Goal: Communication & Community: Participate in discussion

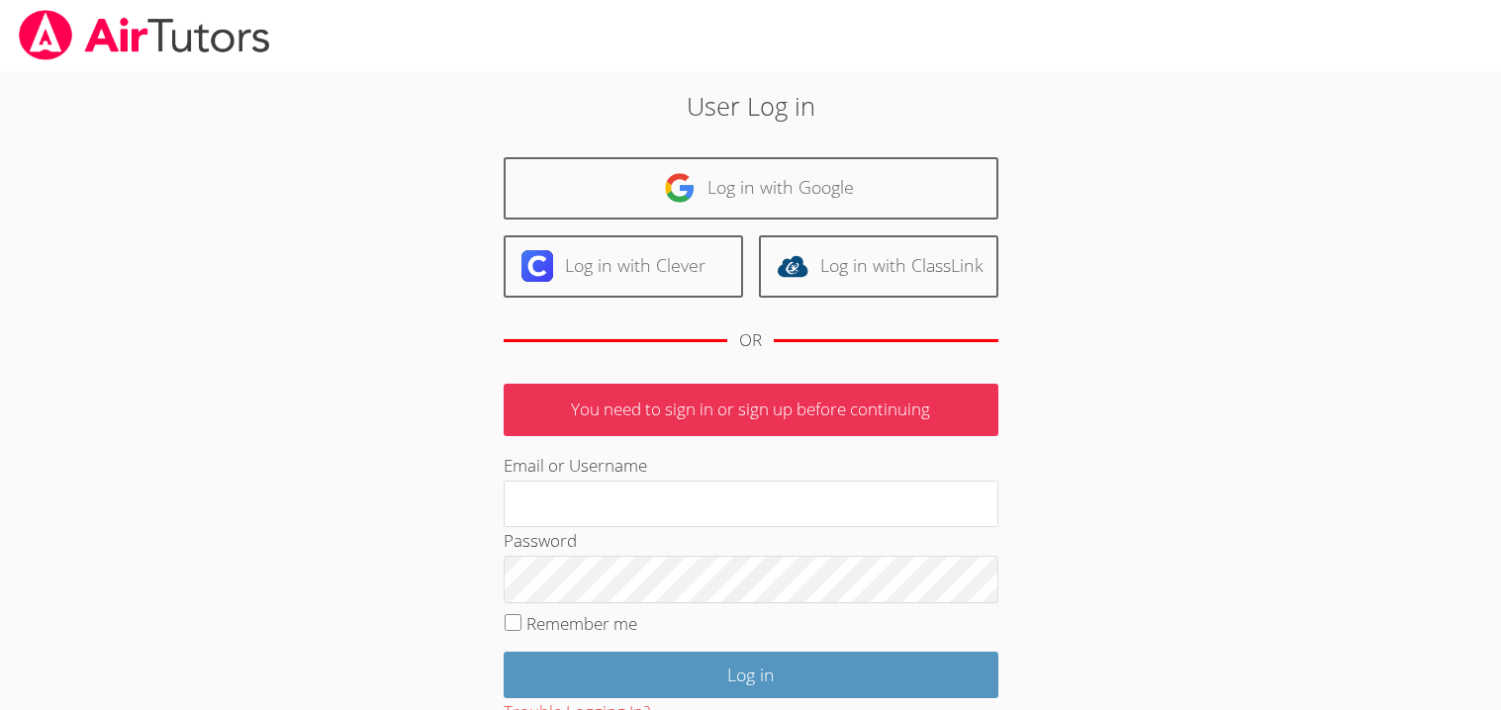
click at [838, 178] on link "Log in with Google" at bounding box center [751, 188] width 495 height 62
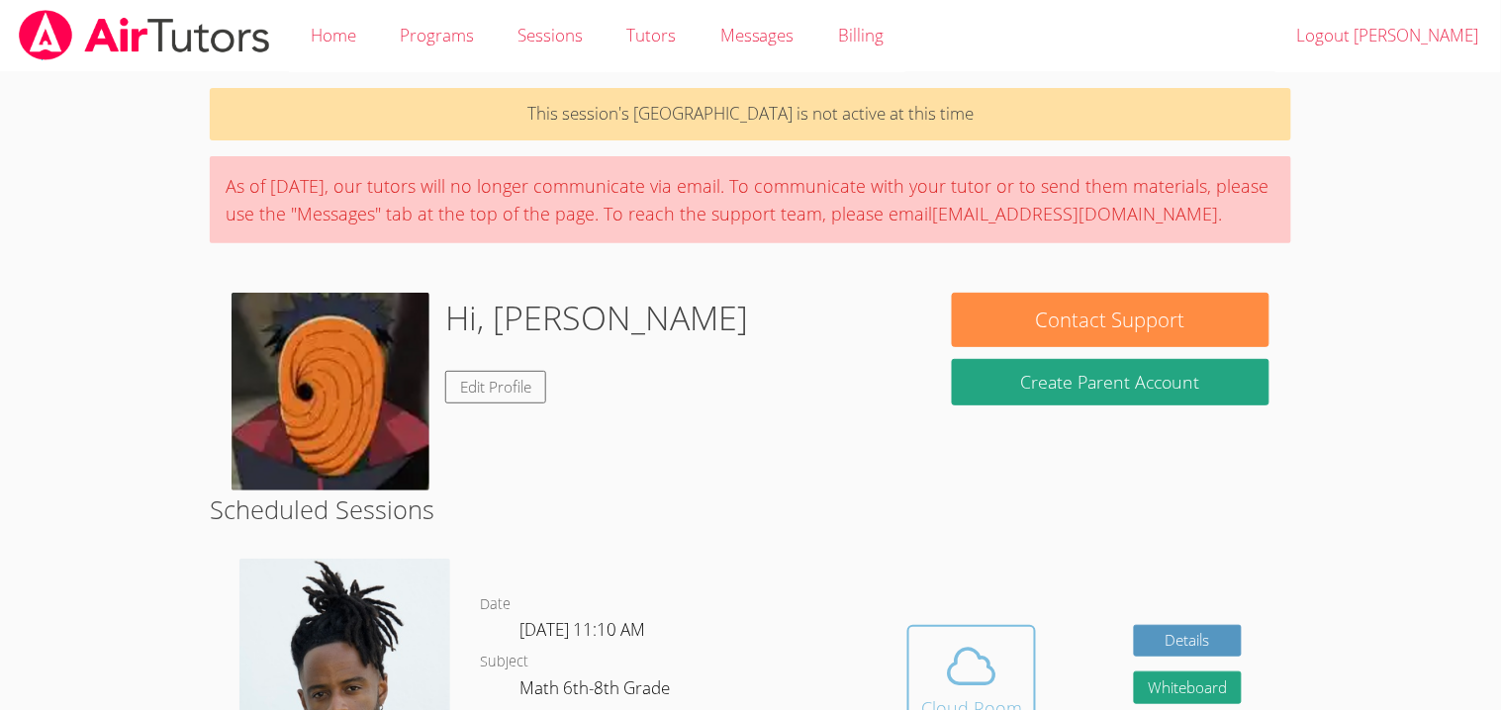
click at [952, 630] on button "Cloud Room" at bounding box center [971, 680] width 129 height 111
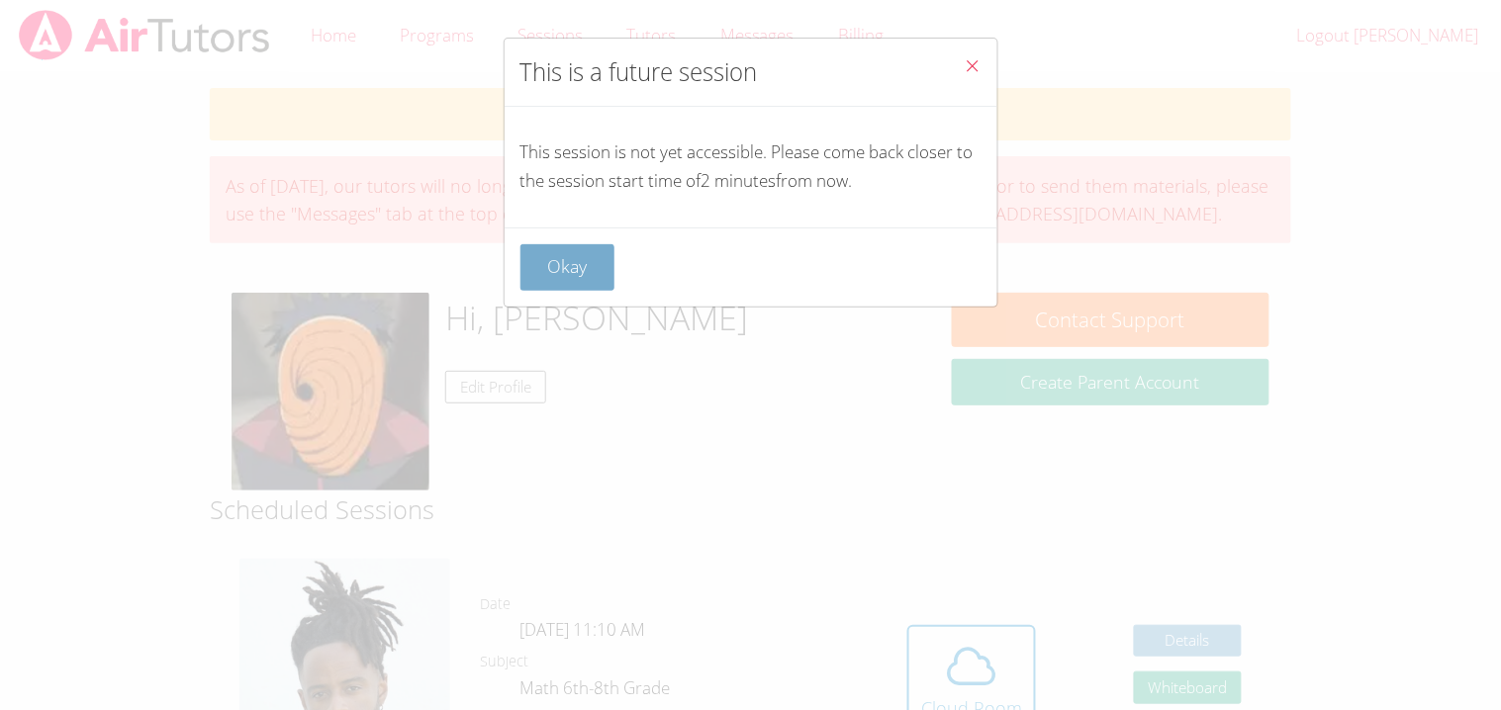
click at [554, 254] on button "Okay" at bounding box center [567, 267] width 95 height 47
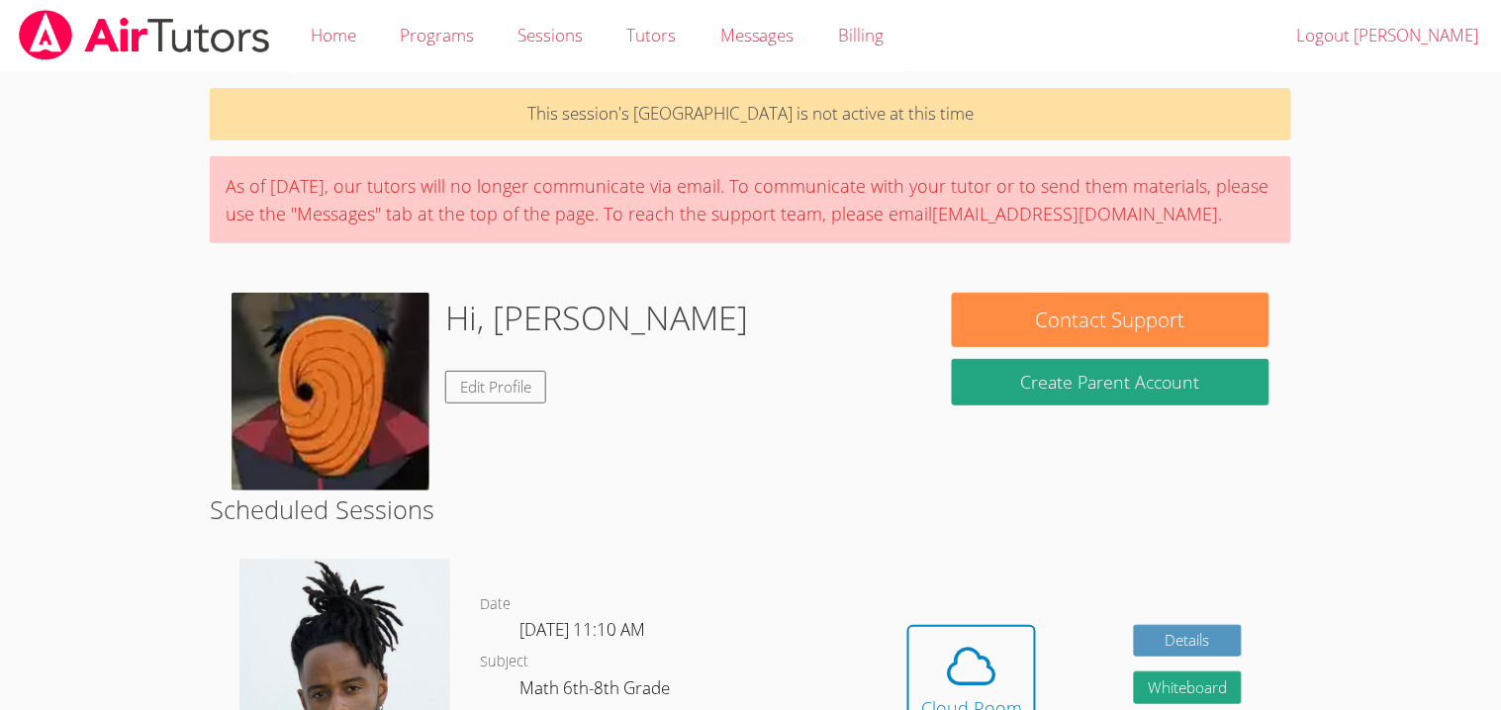
scroll to position [24, 0]
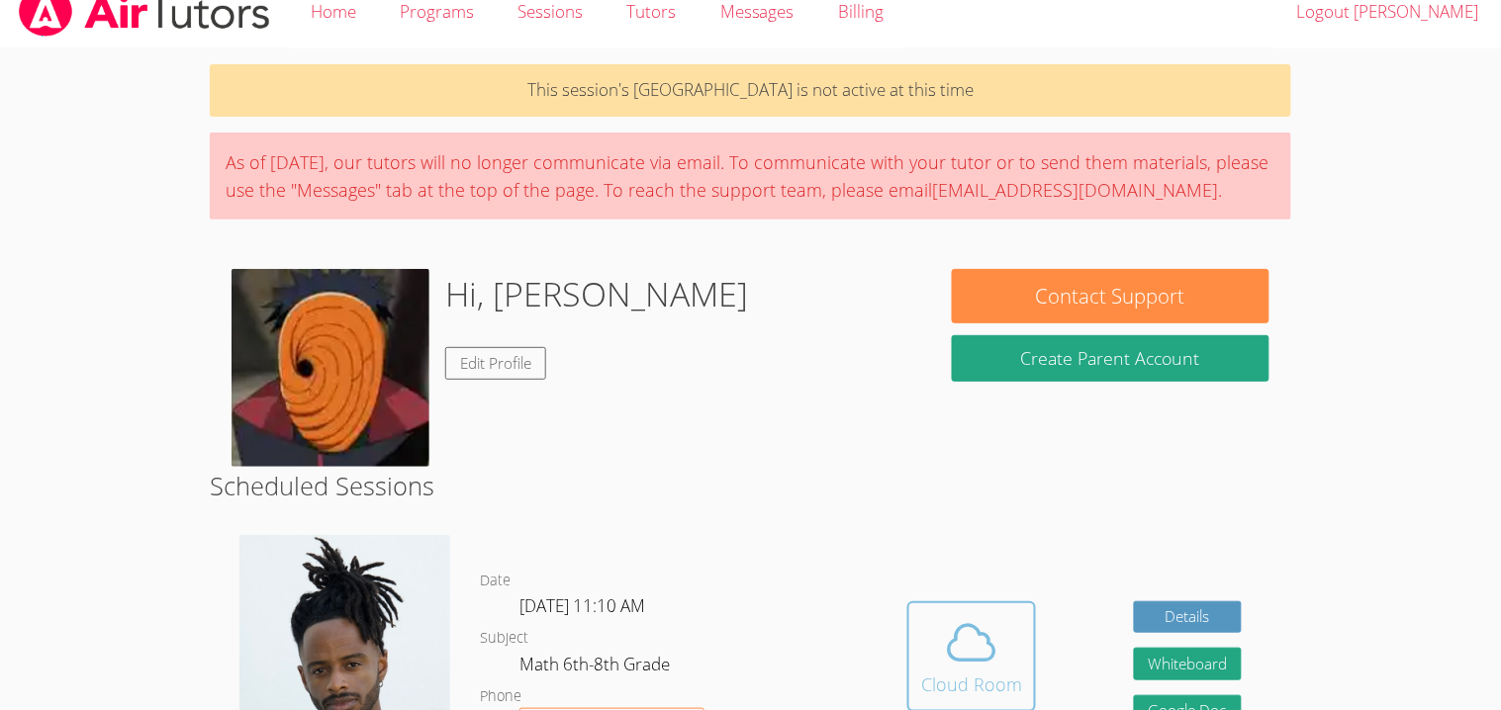
click at [1000, 700] on button "Cloud Room" at bounding box center [971, 657] width 129 height 111
click at [978, 652] on icon at bounding box center [971, 642] width 55 height 55
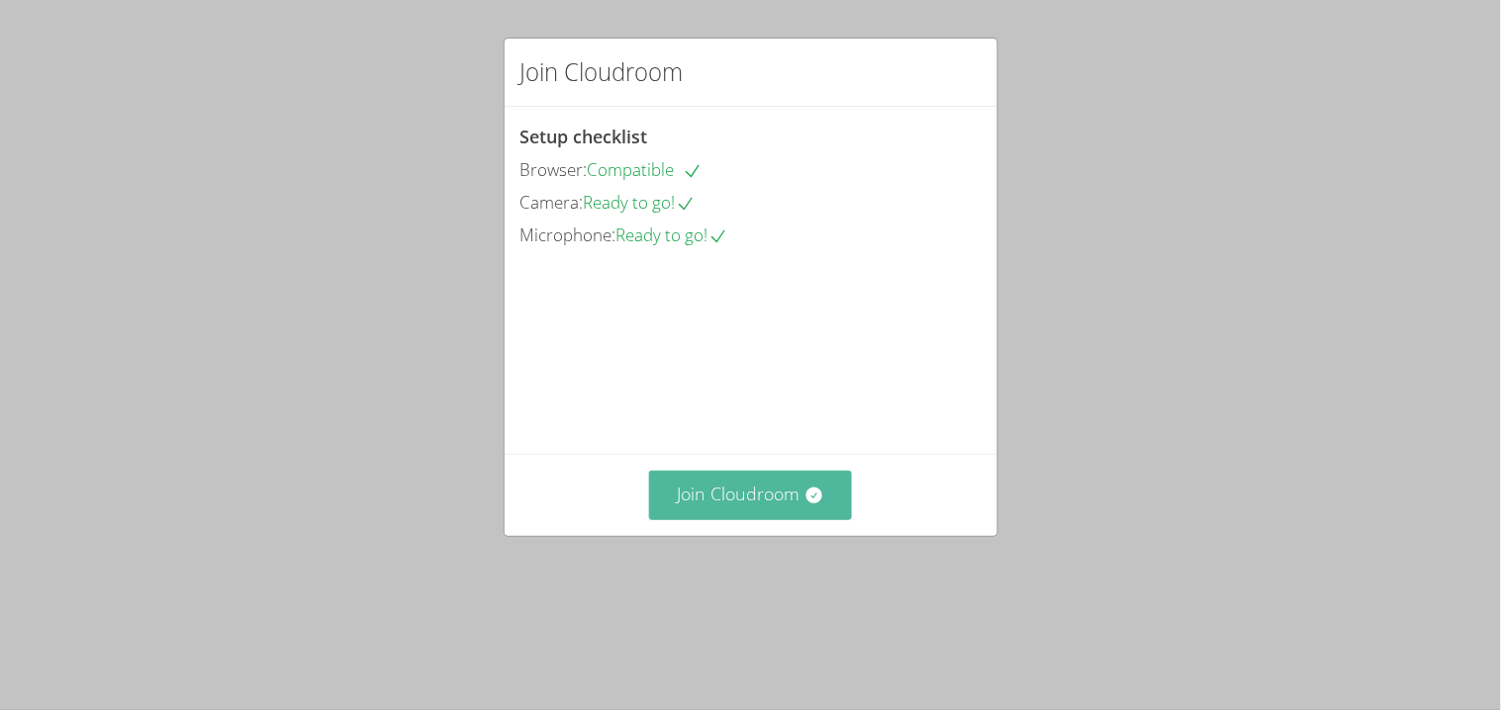
click at [807, 519] on button "Join Cloudroom" at bounding box center [750, 495] width 203 height 48
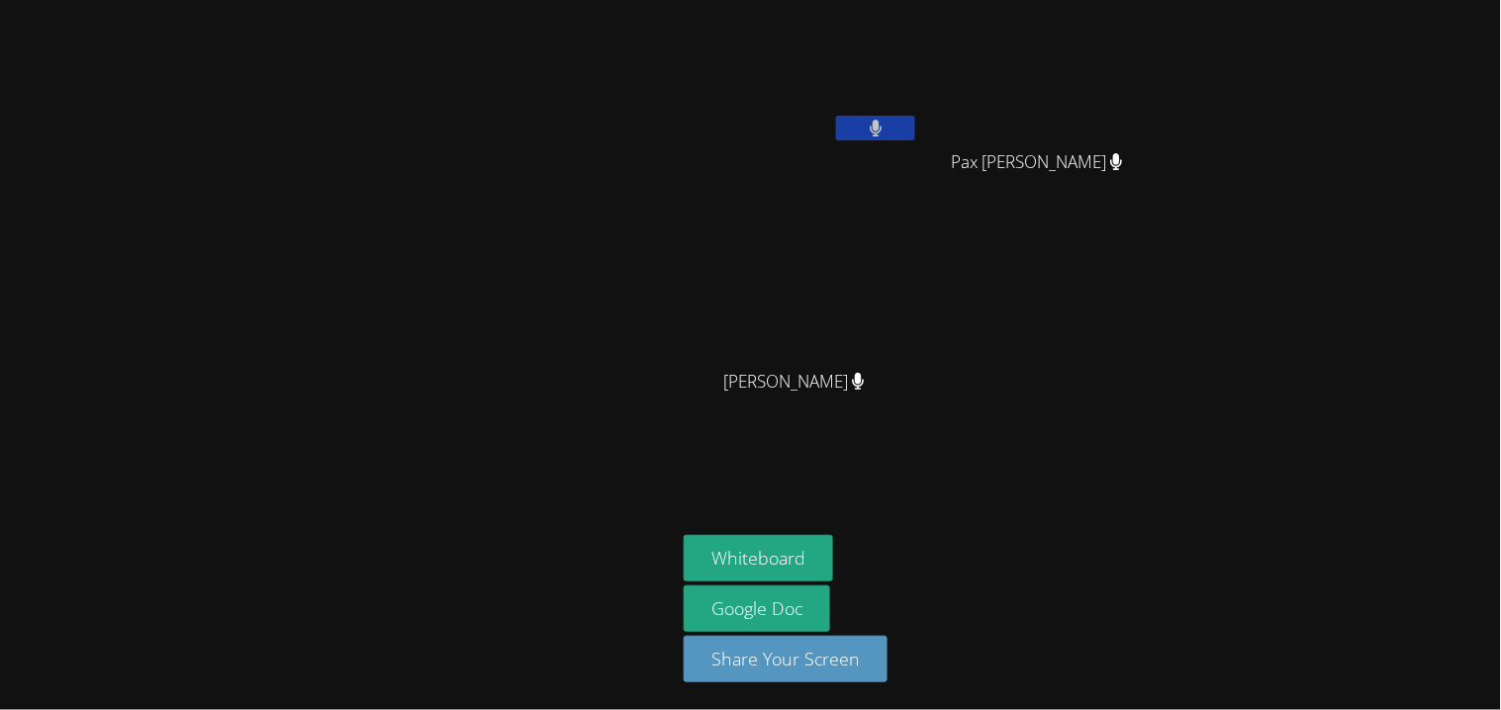
click at [900, 135] on button at bounding box center [875, 128] width 79 height 25
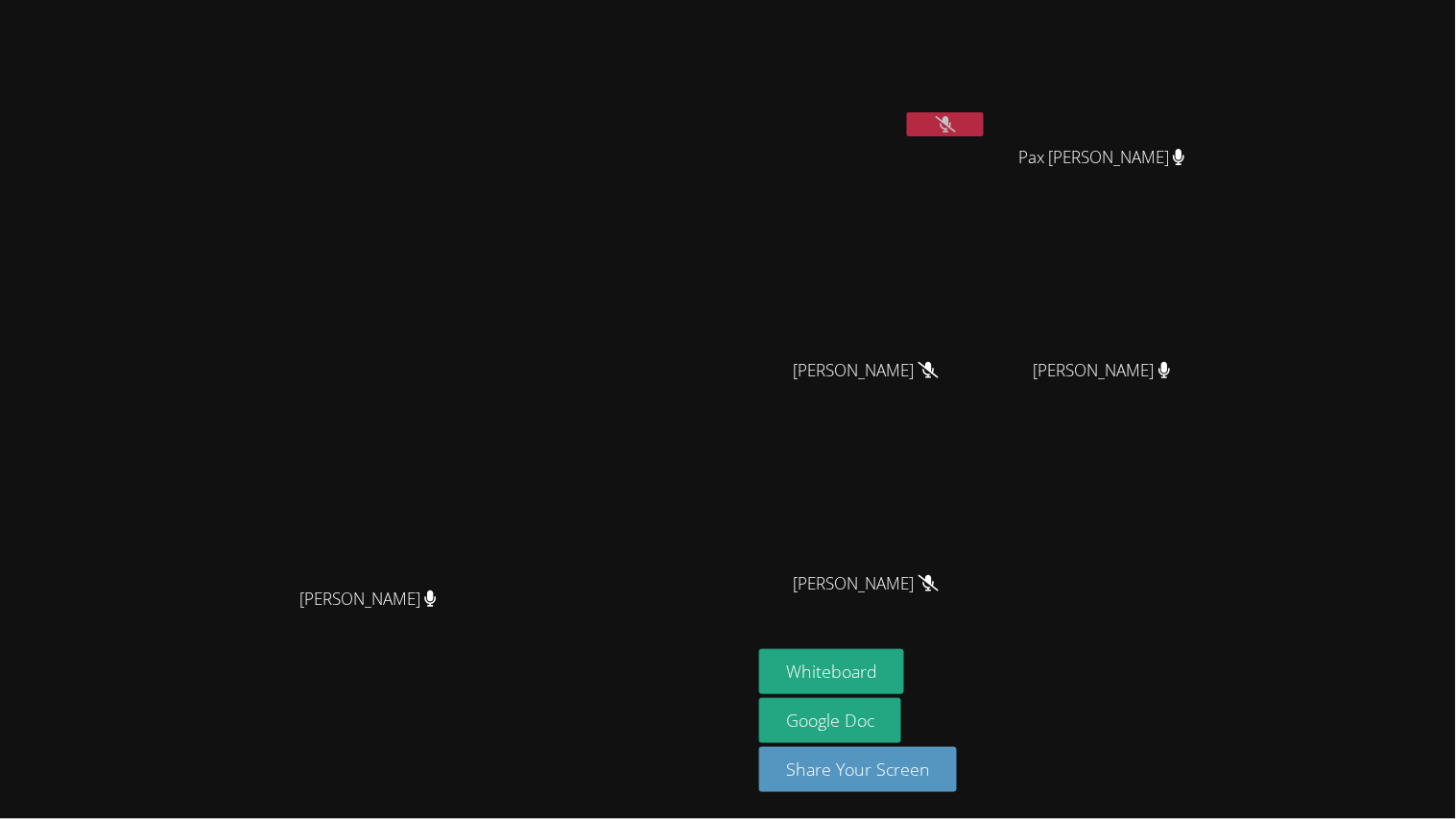
click at [470, 369] on video at bounding box center [375, 371] width 288 height 414
click at [904, 652] on button "Whiteboard" at bounding box center [831, 672] width 145 height 46
click at [712, 688] on main "[PERSON_NAME] [PERSON_NAME]" at bounding box center [375, 410] width 752 height 819
click at [987, 150] on div "[PERSON_NAME]" at bounding box center [873, 111] width 228 height 206
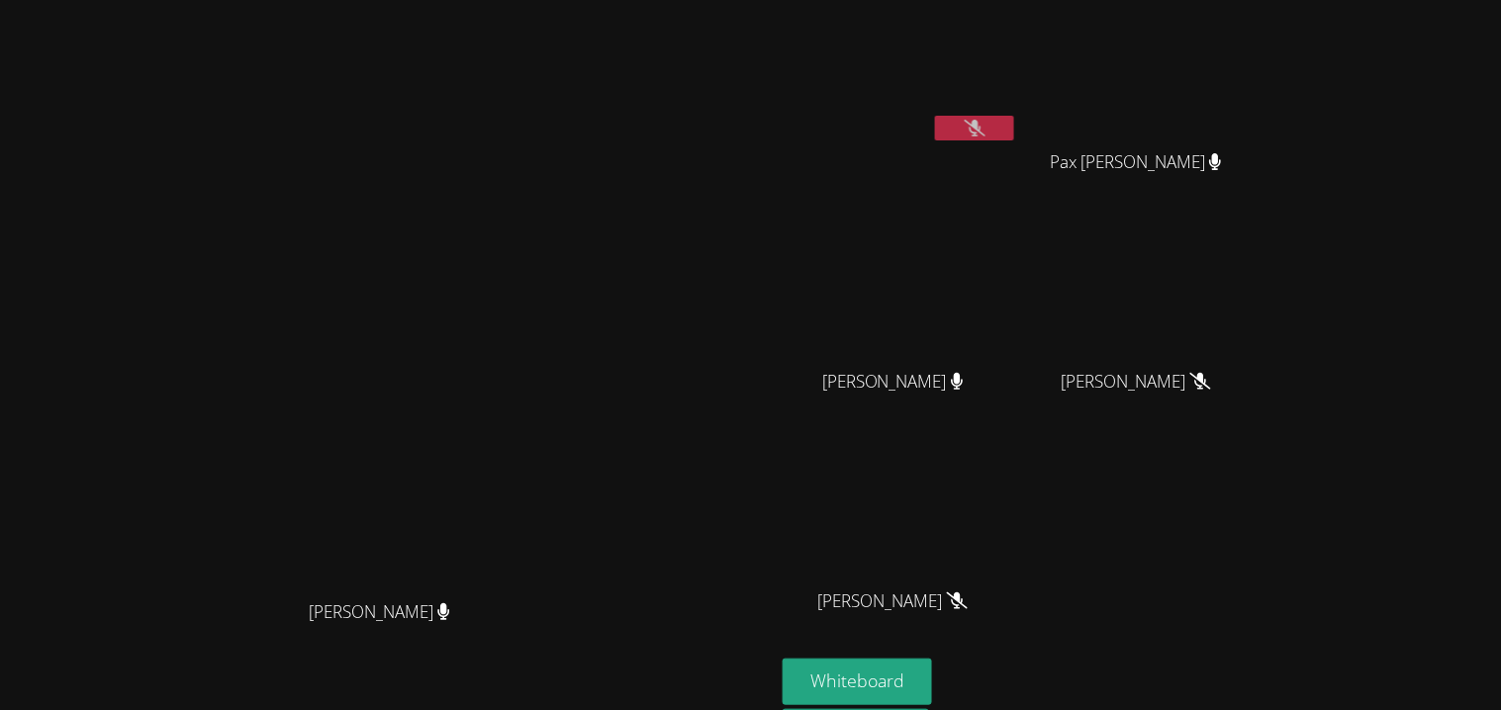
click at [536, 435] on video at bounding box center [387, 376] width 297 height 427
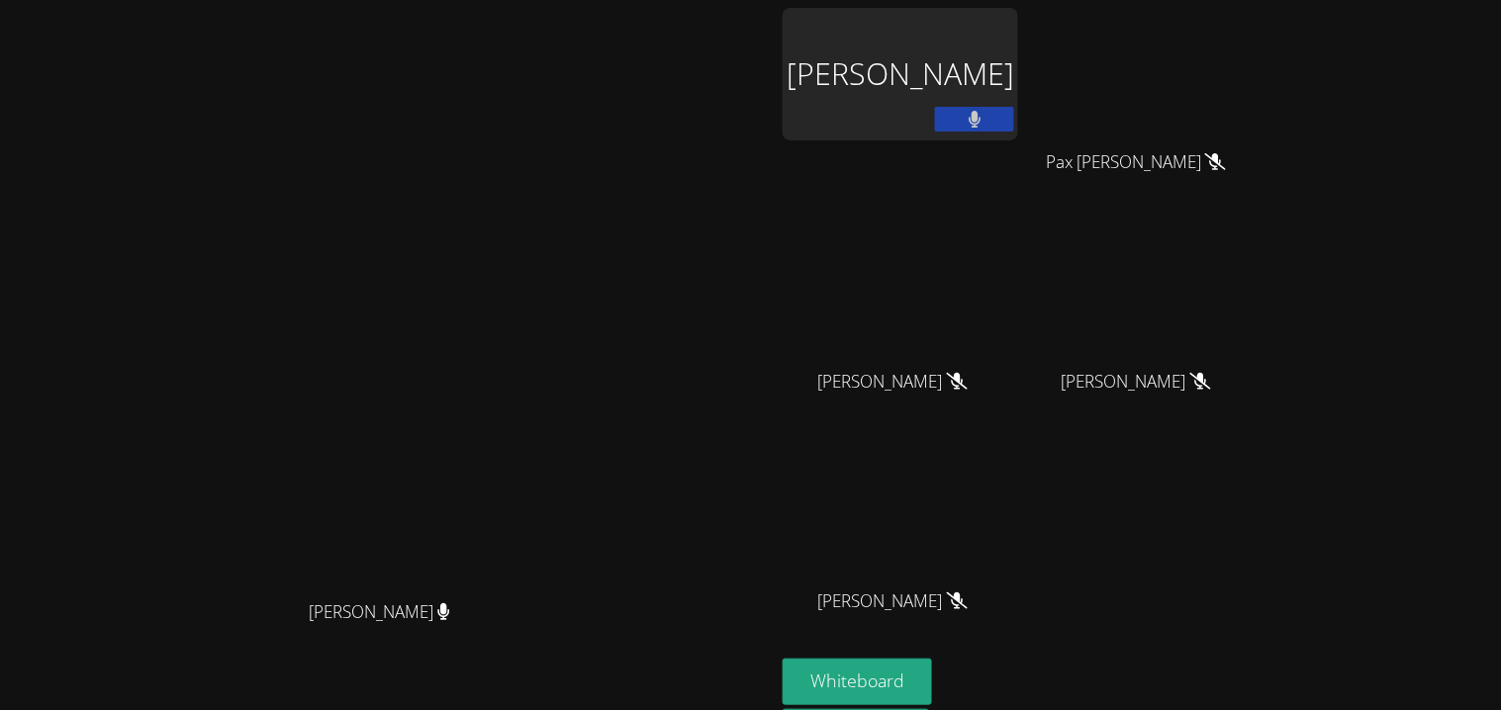
click at [1014, 125] on button at bounding box center [974, 119] width 79 height 25
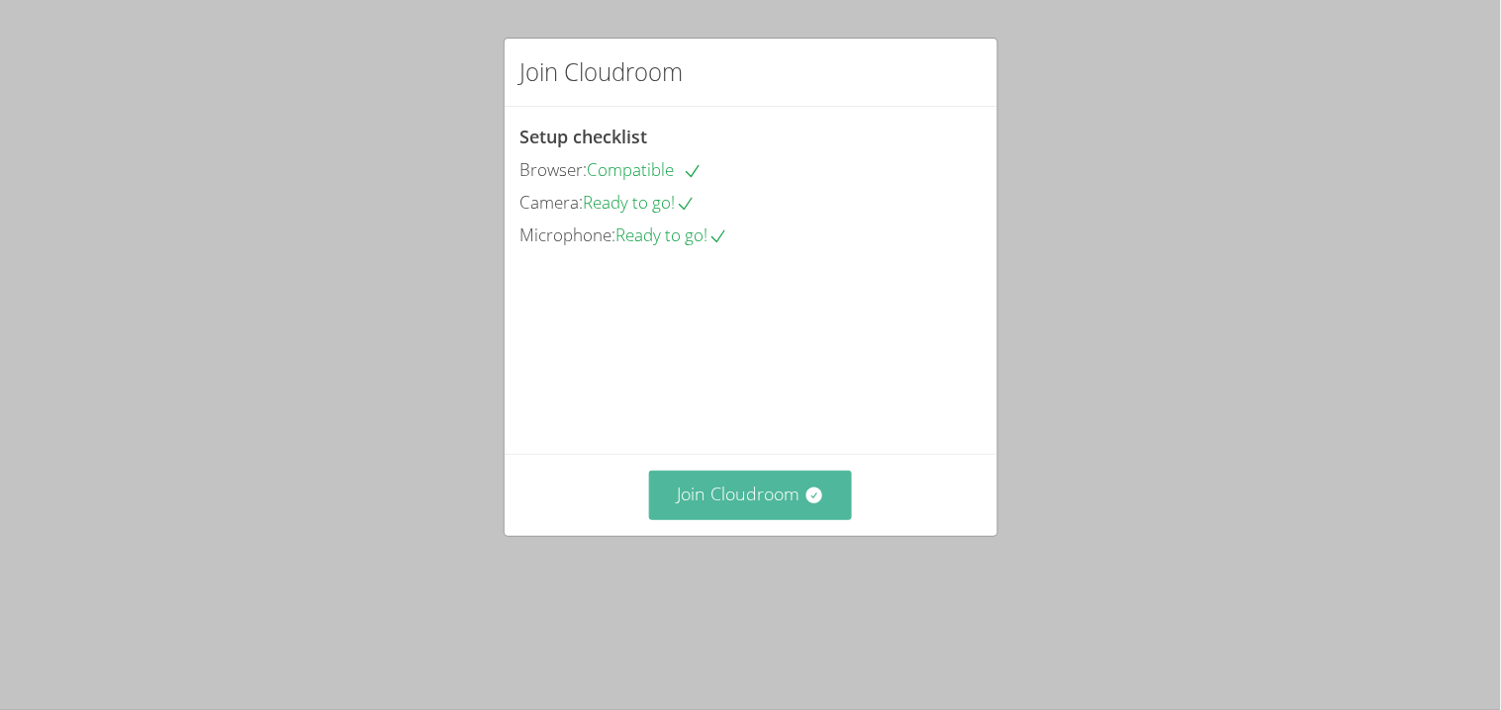
click at [796, 519] on button "Join Cloudroom" at bounding box center [750, 495] width 203 height 48
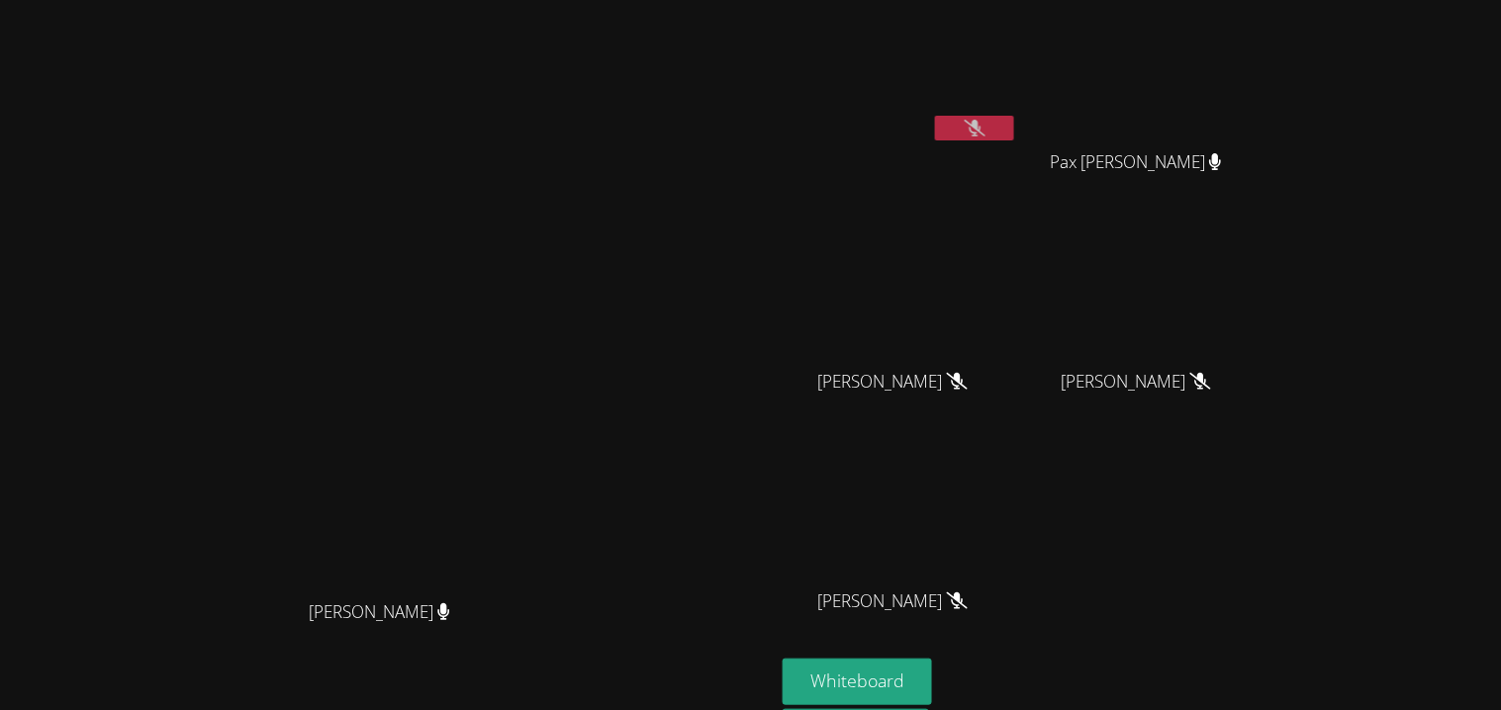
click at [1014, 126] on button at bounding box center [974, 128] width 79 height 25
click at [981, 126] on icon at bounding box center [975, 128] width 12 height 17
click at [632, 27] on div "[PERSON_NAME] [PERSON_NAME]" at bounding box center [387, 417] width 759 height 818
click at [986, 126] on icon at bounding box center [975, 128] width 21 height 17
click at [1014, 126] on button at bounding box center [974, 128] width 79 height 25
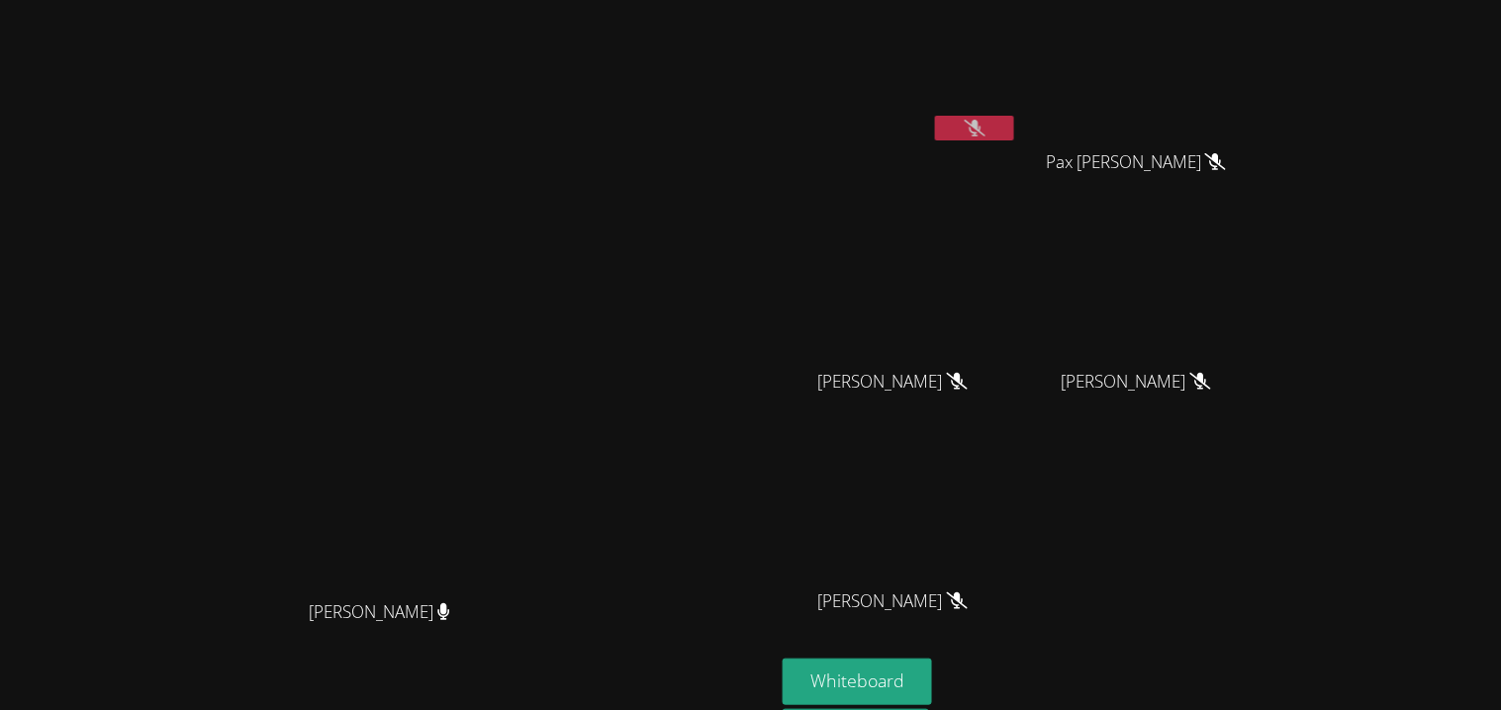
click at [986, 127] on icon at bounding box center [975, 128] width 21 height 17
click at [1014, 121] on button at bounding box center [974, 128] width 79 height 25
click at [986, 133] on icon at bounding box center [975, 128] width 21 height 17
click at [1014, 123] on button at bounding box center [974, 128] width 79 height 25
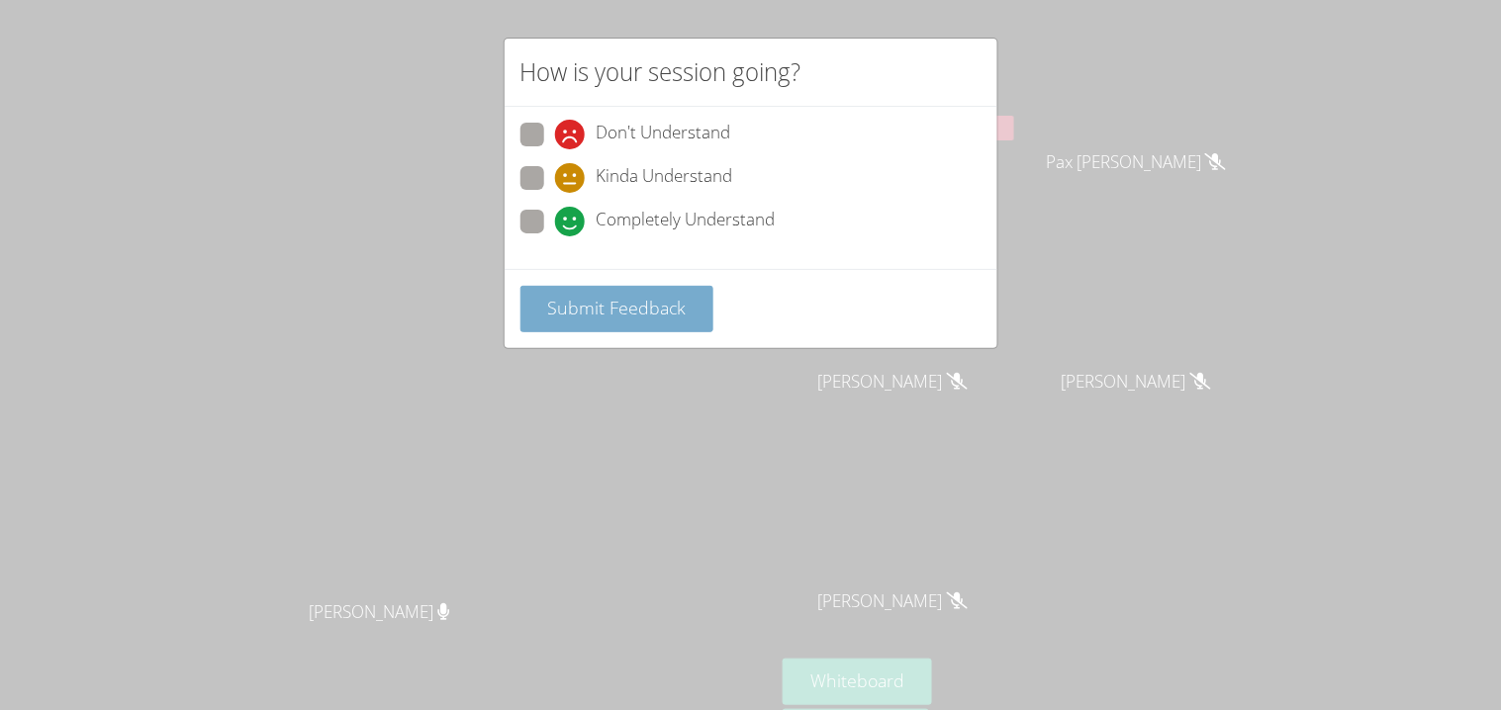
click at [628, 324] on button "Submit Feedback" at bounding box center [617, 309] width 194 height 47
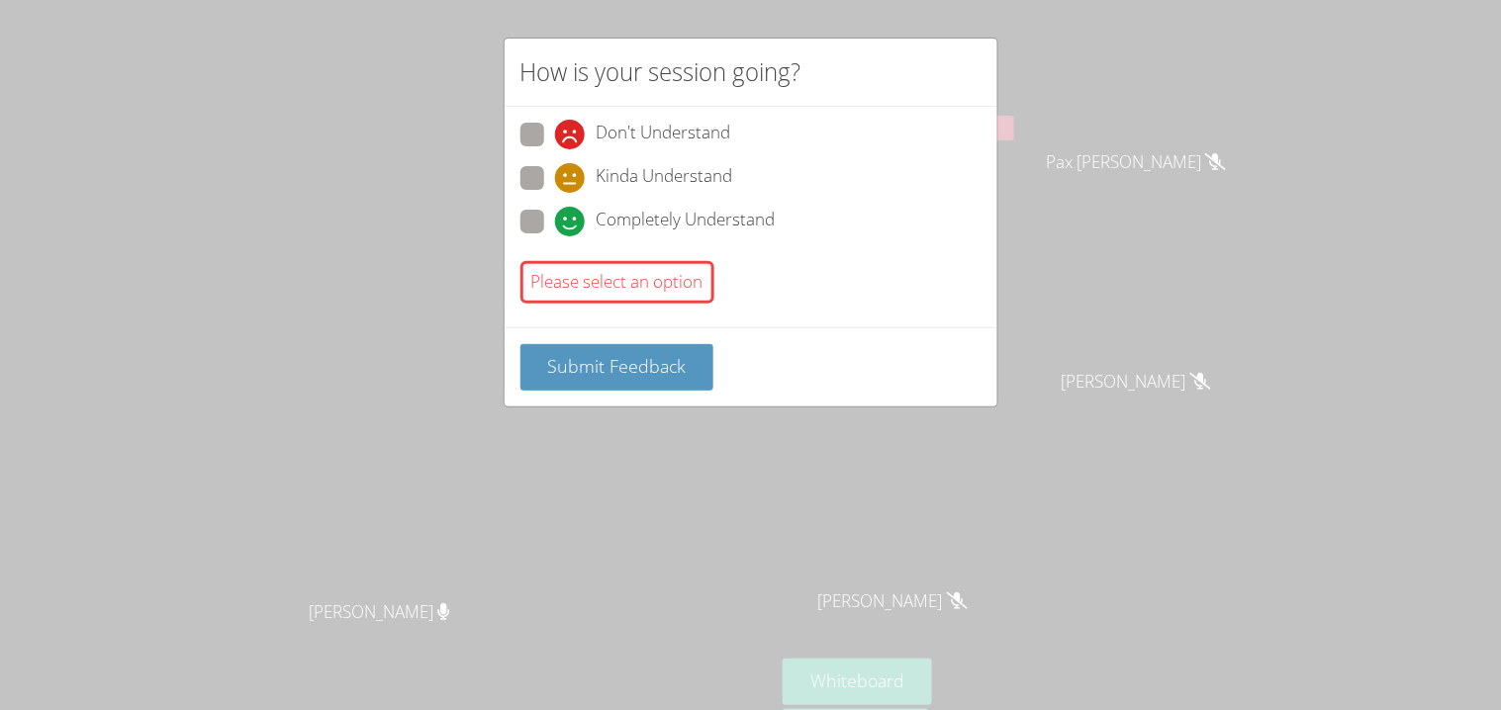
click at [551, 227] on label "Completely Understand" at bounding box center [647, 223] width 255 height 27
click at [555, 227] on input "Completely Understand" at bounding box center [563, 218] width 17 height 17
radio input "true"
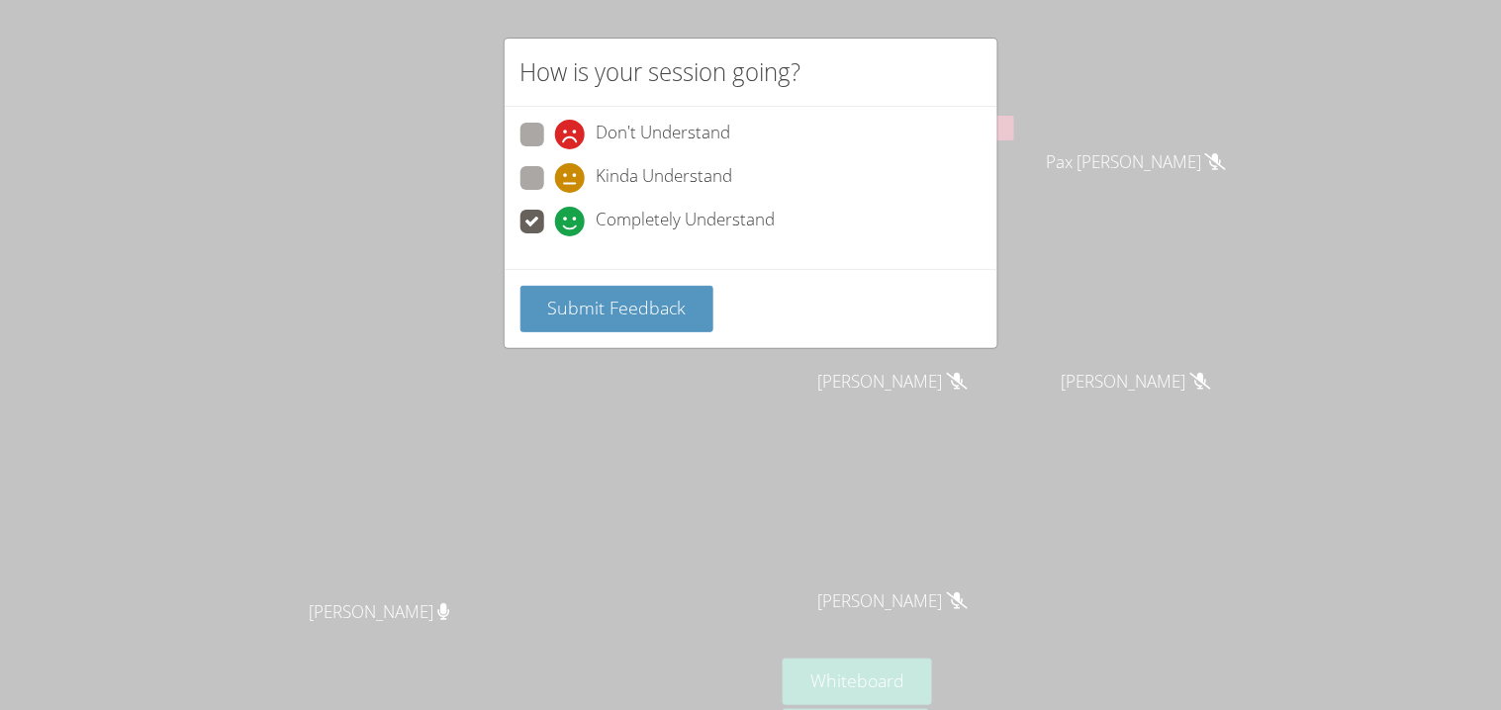
click at [603, 183] on span "Kinda Understand" at bounding box center [665, 178] width 137 height 30
click at [572, 183] on input "Kinda Understand" at bounding box center [563, 174] width 17 height 17
radio input "true"
click at [636, 304] on span "Submit Feedback" at bounding box center [616, 308] width 139 height 24
